Goal: Task Accomplishment & Management: Manage account settings

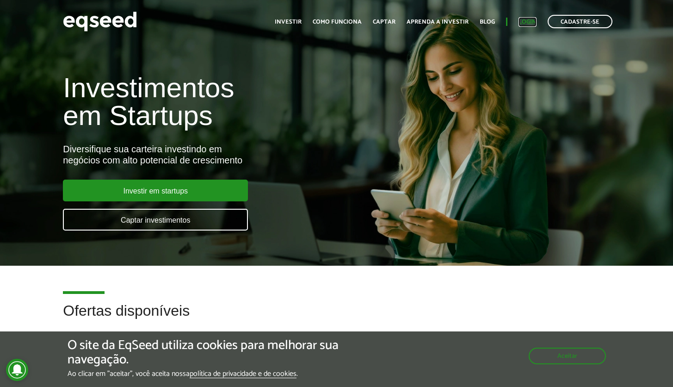
click at [535, 22] on link "Login" at bounding box center [528, 22] width 18 height 6
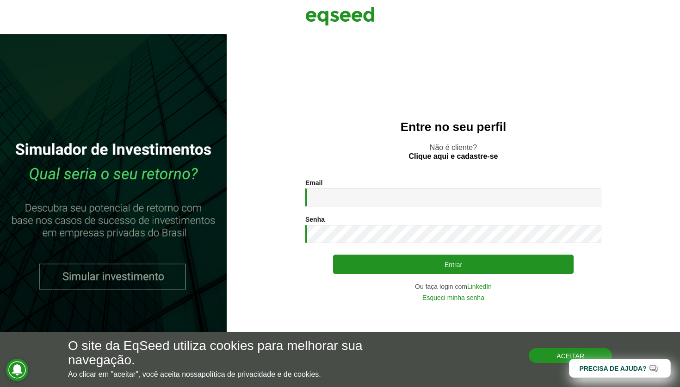
click at [555, 355] on button "Aceitar" at bounding box center [570, 355] width 83 height 15
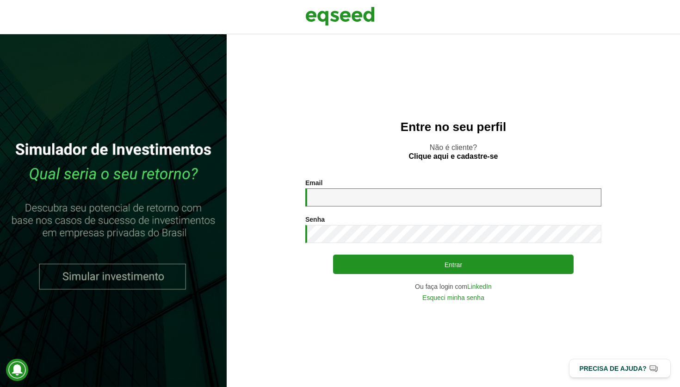
click at [343, 196] on input "Email *" at bounding box center [453, 197] width 296 height 18
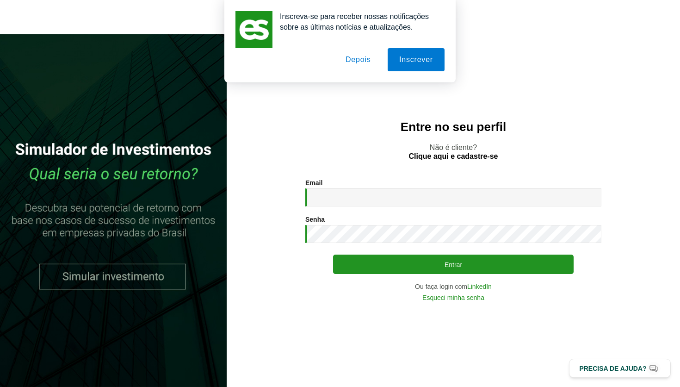
click at [354, 59] on button "Depois" at bounding box center [358, 59] width 49 height 23
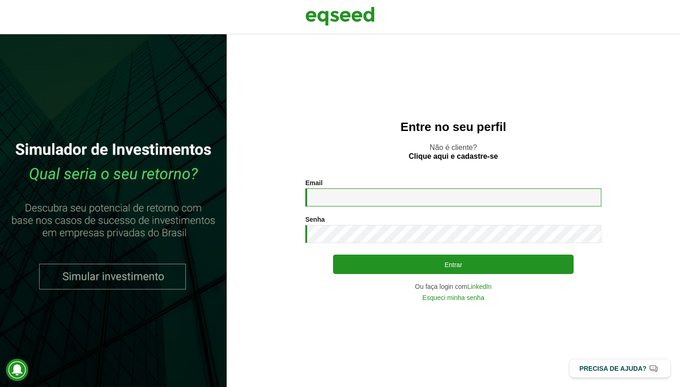
click at [352, 194] on input "Email *" at bounding box center [453, 197] width 296 height 18
click at [355, 199] on input "Email *" at bounding box center [453, 197] width 296 height 18
type input "**********"
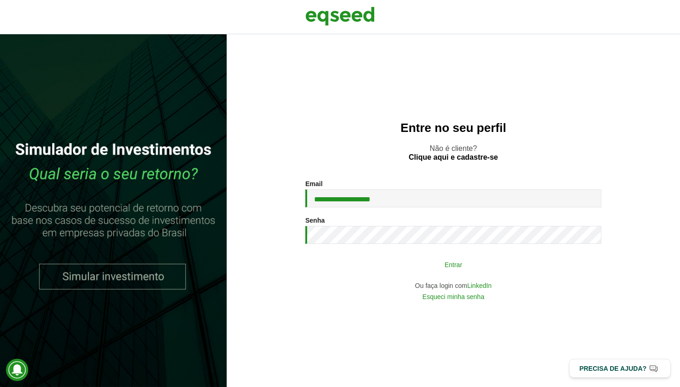
click at [373, 263] on button "Entrar" at bounding box center [453, 265] width 241 height 18
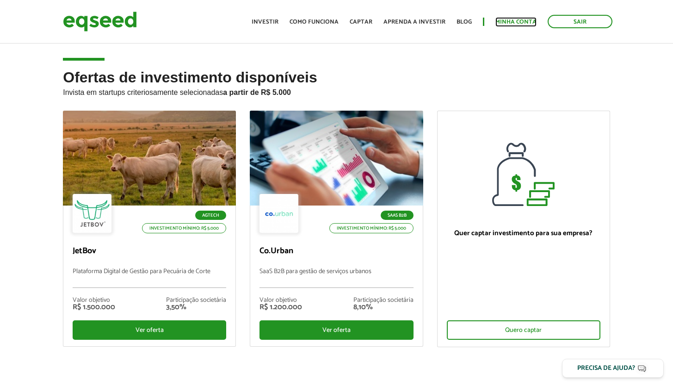
click at [516, 22] on link "Minha conta" at bounding box center [516, 22] width 41 height 6
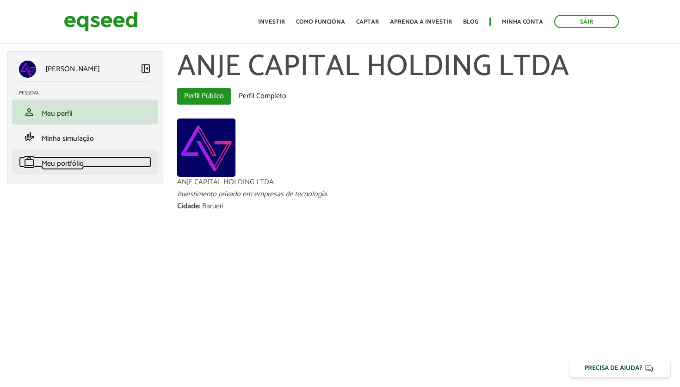
click at [67, 169] on span "Meu portfólio" at bounding box center [63, 163] width 42 height 12
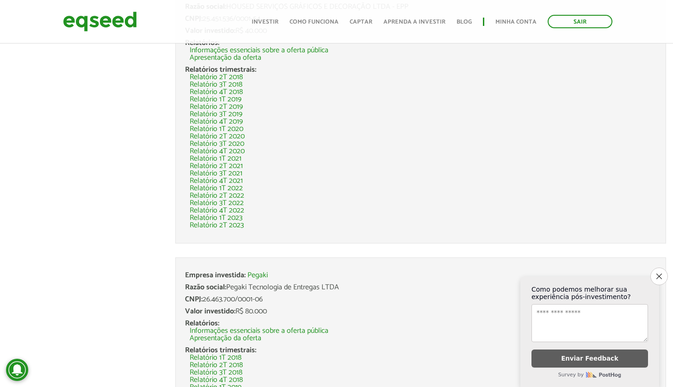
scroll to position [874, 0]
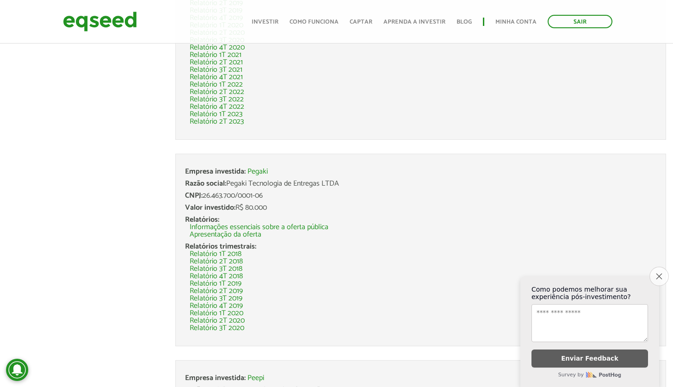
click at [665, 267] on button "Close survey" at bounding box center [659, 276] width 19 height 19
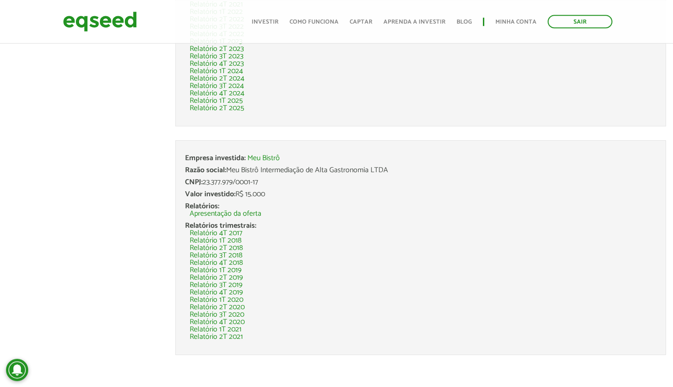
scroll to position [1441, 0]
